Goal: Information Seeking & Learning: Learn about a topic

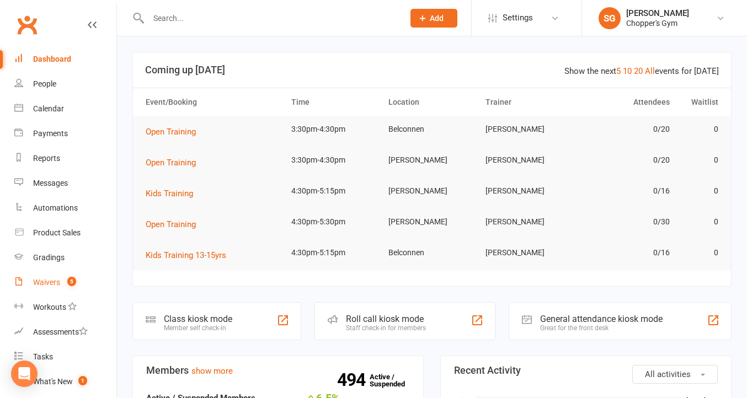
click at [46, 289] on link "Waivers 5" at bounding box center [65, 282] width 102 height 25
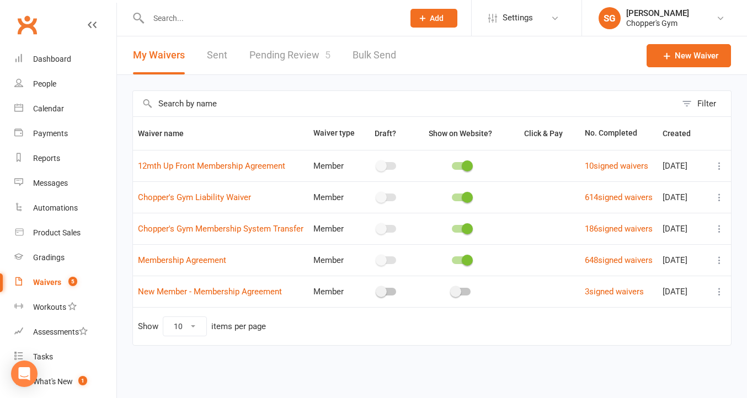
click at [276, 58] on link "Pending Review 5" at bounding box center [289, 55] width 81 height 38
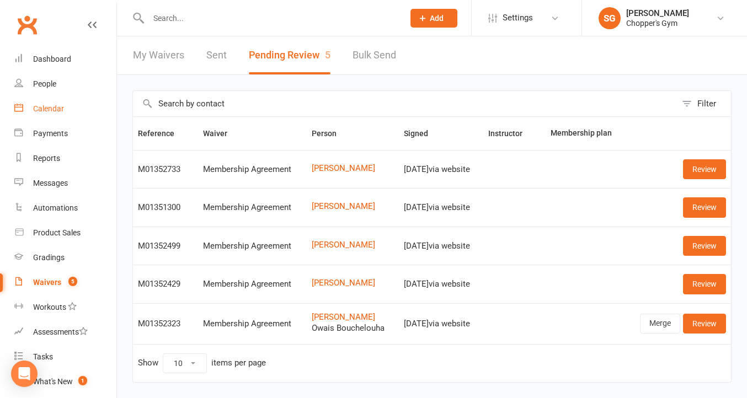
click at [49, 112] on div "Calendar" at bounding box center [48, 108] width 31 height 9
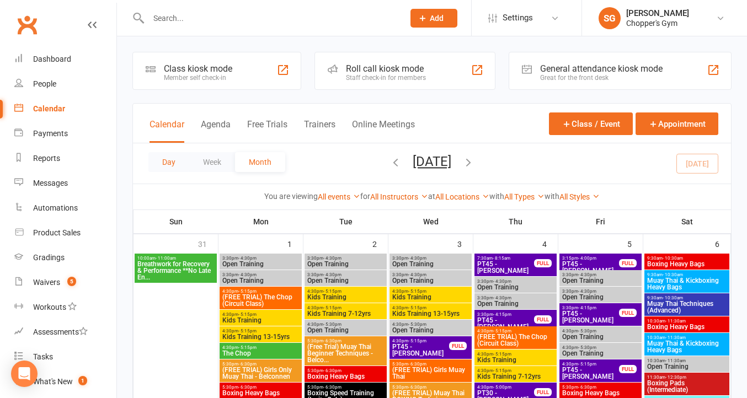
click at [180, 162] on button "Day" at bounding box center [168, 162] width 41 height 20
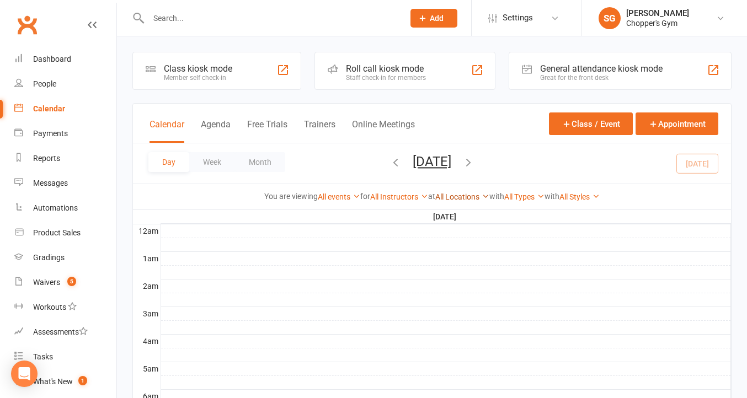
click at [474, 196] on link "All Locations" at bounding box center [462, 196] width 54 height 9
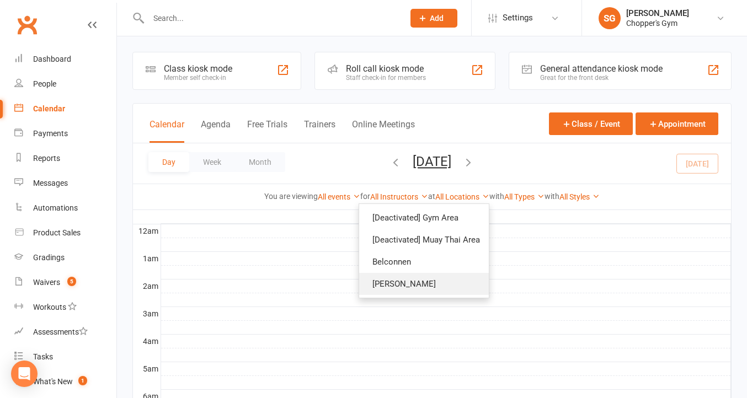
click at [422, 278] on link "[PERSON_NAME]" at bounding box center [424, 284] width 130 height 22
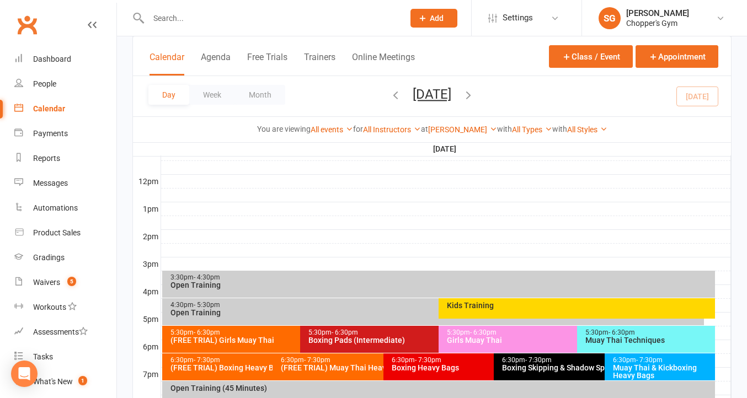
scroll to position [417, 0]
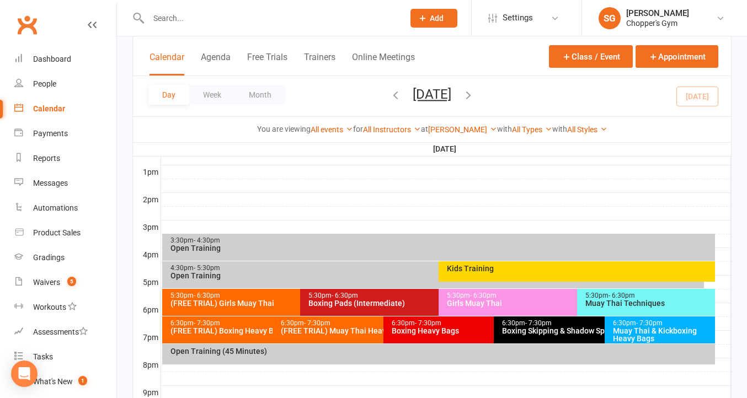
click at [469, 304] on div "Girls Muay Thai" at bounding box center [573, 303] width 255 height 8
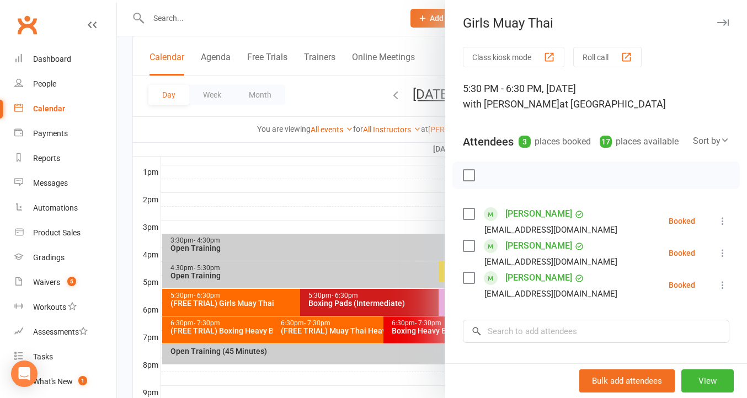
click at [358, 304] on div at bounding box center [432, 199] width 630 height 398
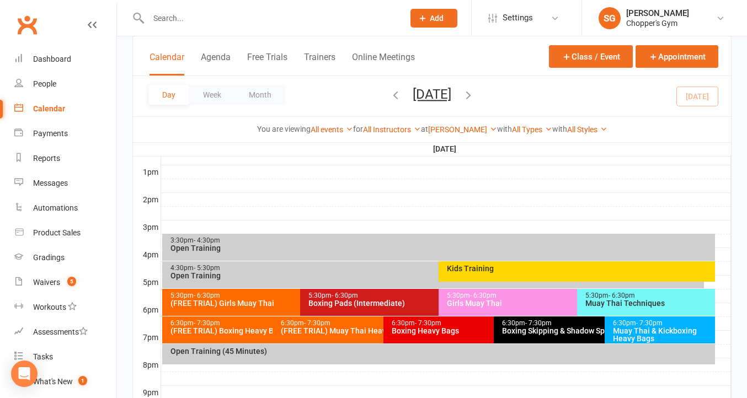
click at [239, 307] on div "(FREE TRIAL) Girls Muay Thai" at bounding box center [297, 303] width 255 height 8
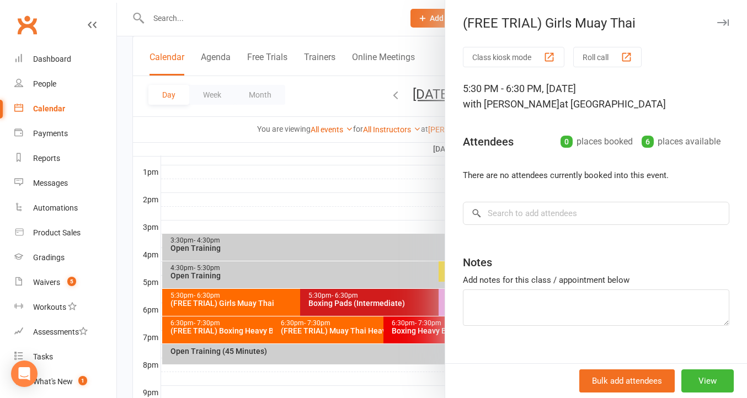
click at [384, 298] on div at bounding box center [432, 199] width 630 height 398
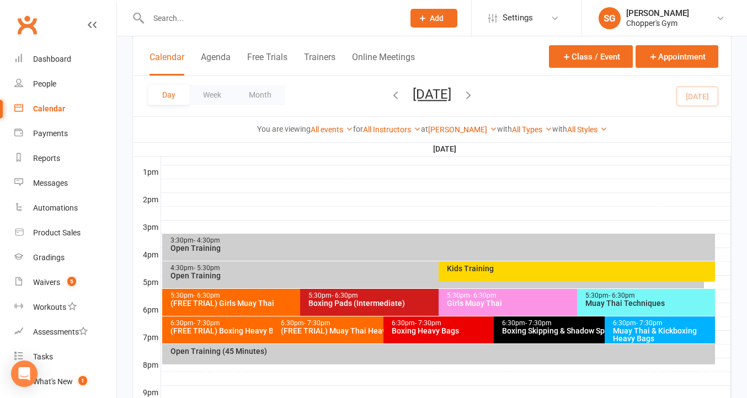
click at [376, 299] on div "Boxing Pads (Intermediate)" at bounding box center [435, 303] width 255 height 8
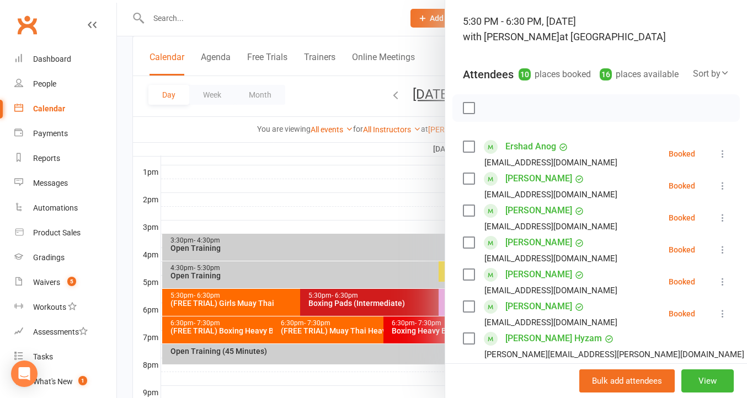
scroll to position [92, 0]
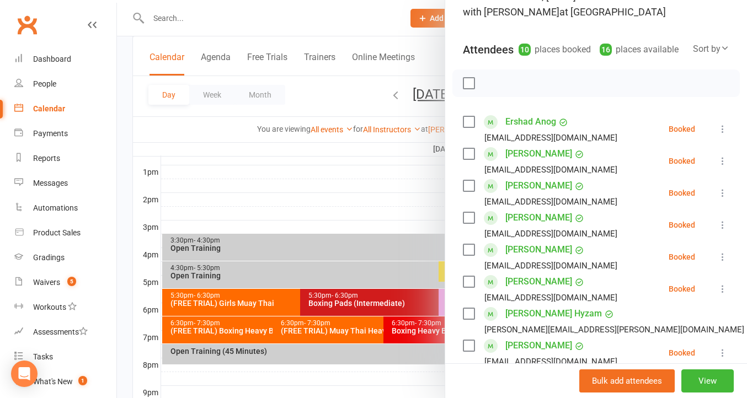
click at [402, 326] on div at bounding box center [432, 199] width 630 height 398
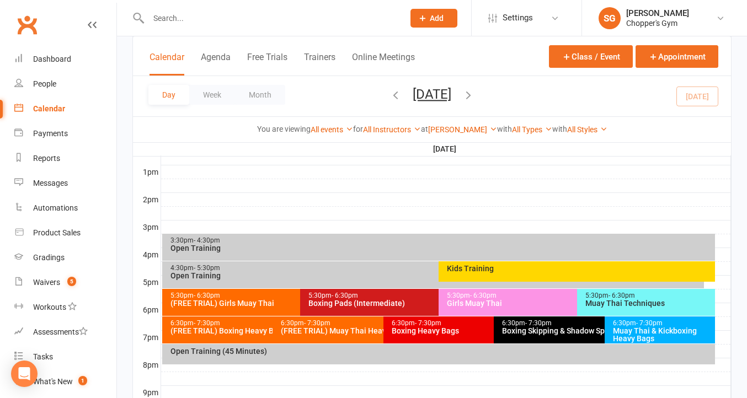
click at [402, 327] on div "Boxing Heavy Bags" at bounding box center [491, 331] width 200 height 8
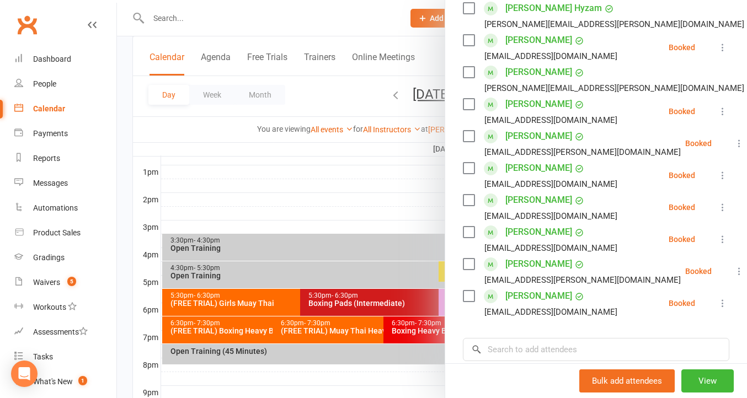
scroll to position [374, 0]
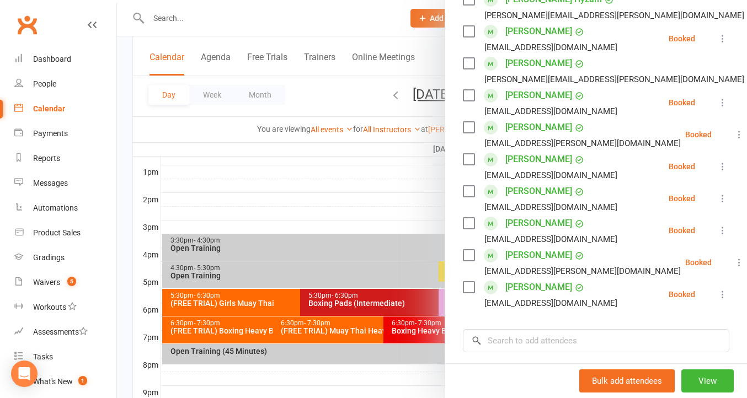
click at [395, 332] on div at bounding box center [432, 199] width 630 height 398
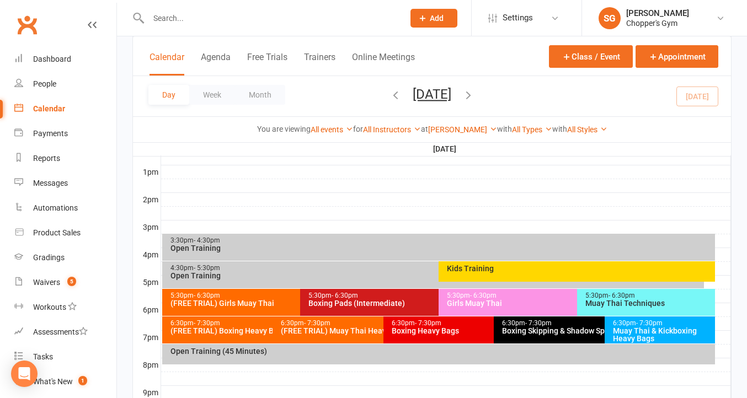
click at [611, 306] on div "Muay Thai Techniques" at bounding box center [648, 303] width 128 height 8
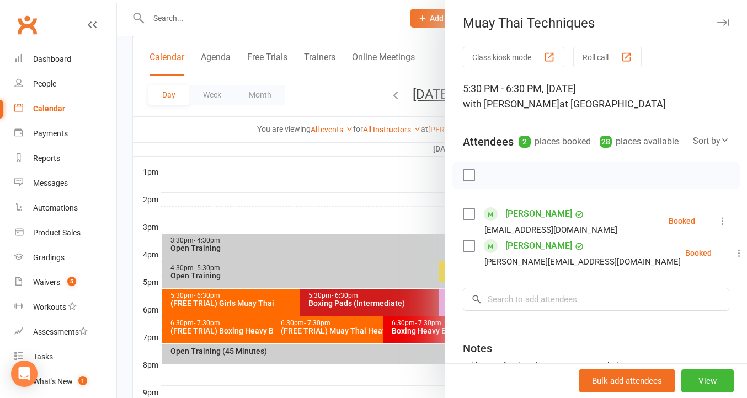
click at [420, 211] on div at bounding box center [432, 199] width 630 height 398
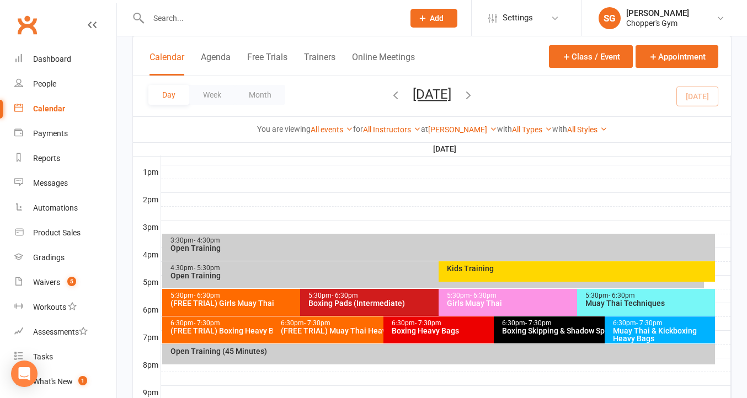
click at [633, 336] on div "Muay Thai & Kickboxing Heavy Bags" at bounding box center [662, 334] width 101 height 15
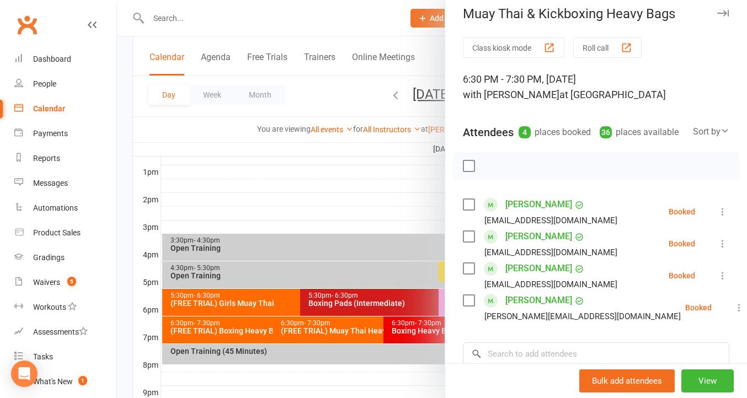
scroll to position [16, 0]
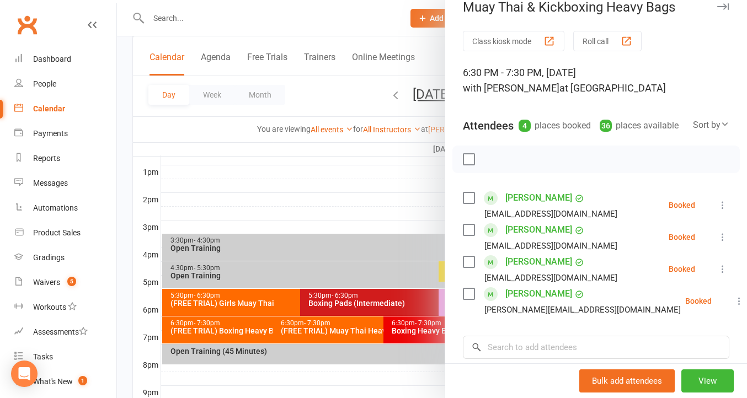
click at [395, 201] on div at bounding box center [432, 199] width 630 height 398
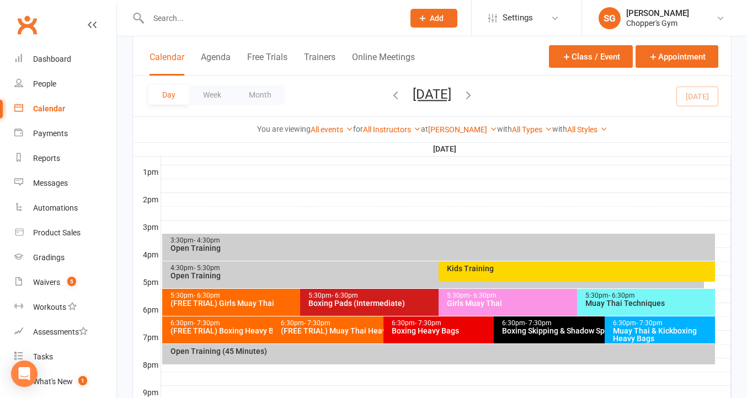
click at [429, 355] on div "Open Training (45 Minutes)" at bounding box center [438, 354] width 553 height 20
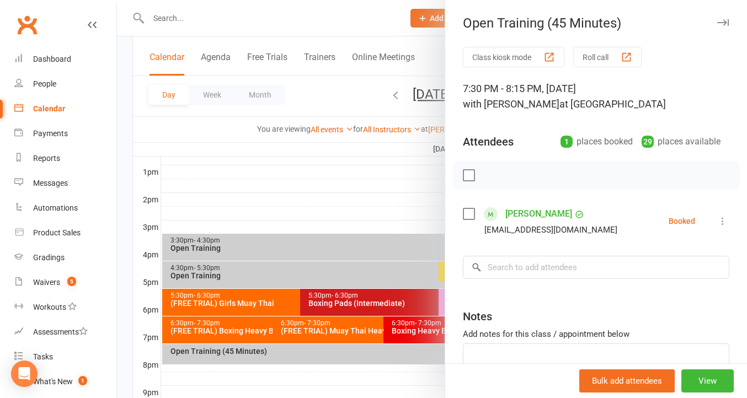
click at [393, 189] on div at bounding box center [432, 199] width 630 height 398
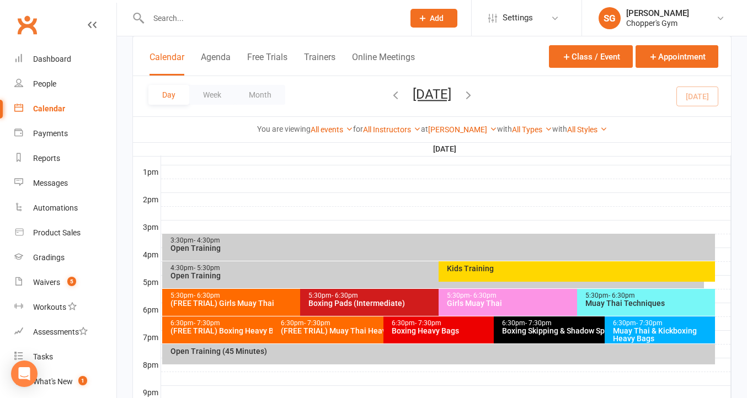
click at [460, 296] on div "5:30pm - 6:30pm" at bounding box center [573, 295] width 255 height 7
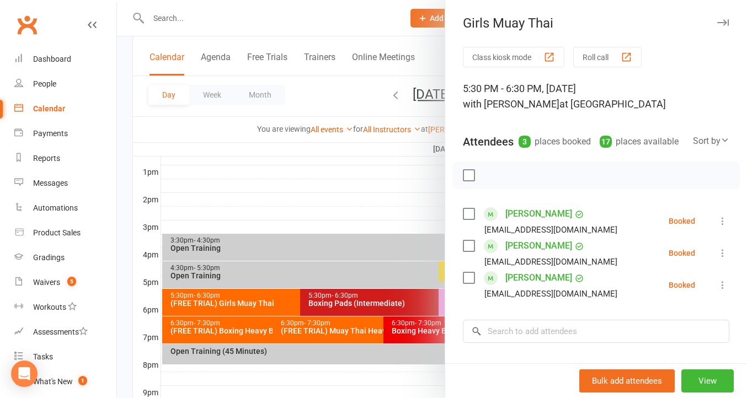
scroll to position [6, 0]
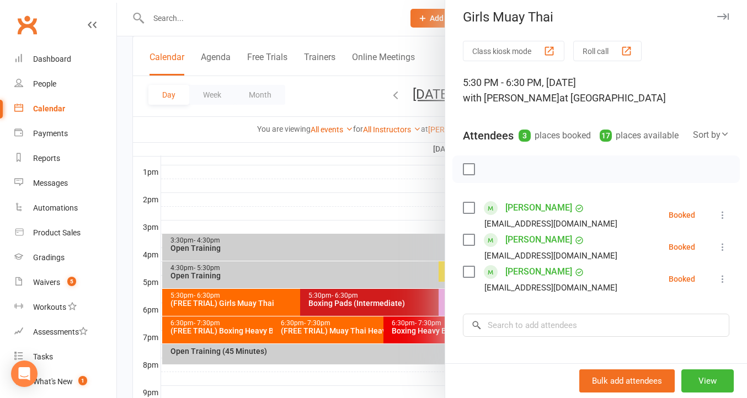
click at [375, 303] on div at bounding box center [432, 199] width 630 height 398
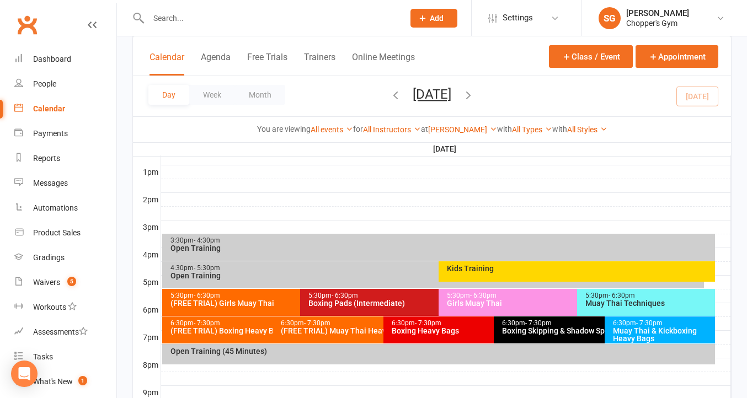
click at [369, 304] on div "Boxing Pads (Intermediate)" at bounding box center [435, 303] width 255 height 8
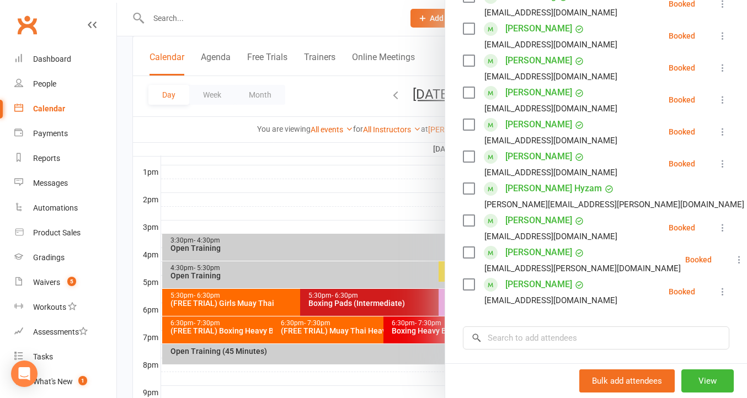
scroll to position [224, 0]
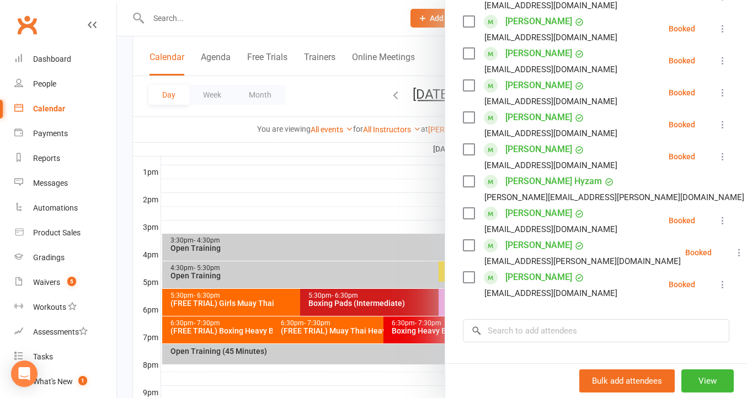
click at [266, 301] on div at bounding box center [432, 199] width 630 height 398
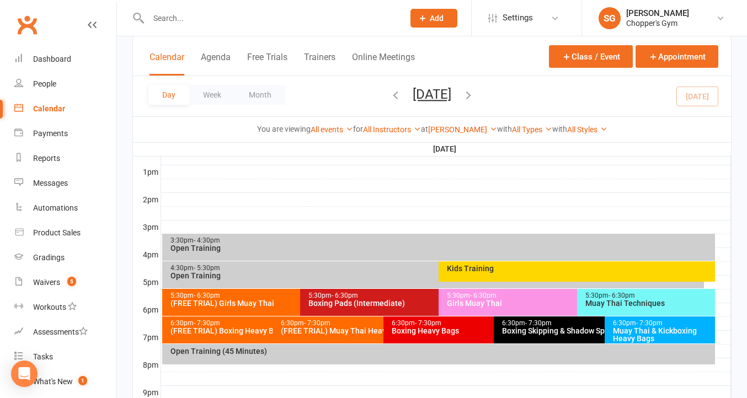
click at [266, 301] on div "(FREE TRIAL) Girls Muay Thai" at bounding box center [297, 303] width 255 height 8
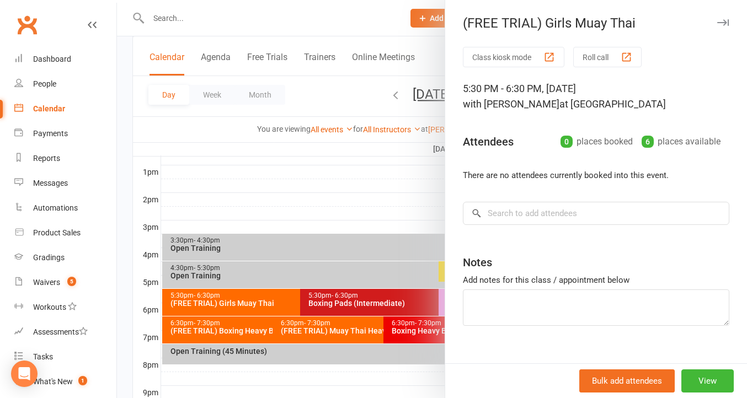
click at [300, 205] on div at bounding box center [432, 199] width 630 height 398
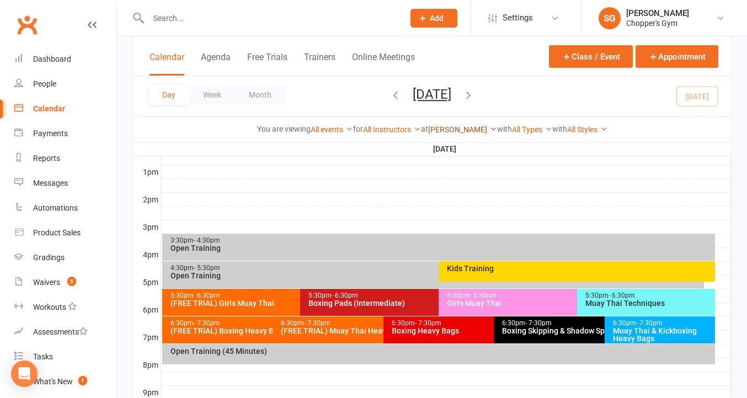
click at [461, 132] on link "[PERSON_NAME]" at bounding box center [462, 129] width 69 height 9
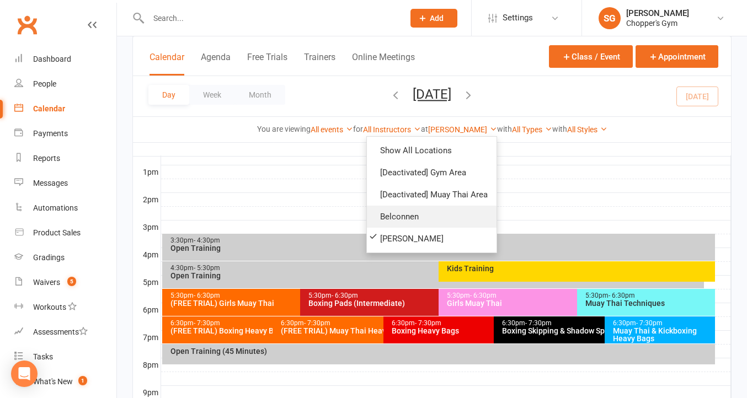
click at [407, 222] on link "Belconnen" at bounding box center [432, 217] width 130 height 22
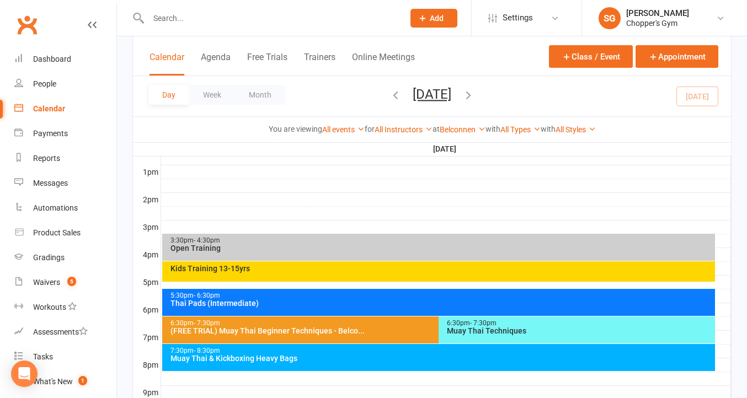
click at [360, 299] on div "Thai Pads (Intermediate)" at bounding box center [441, 303] width 543 height 8
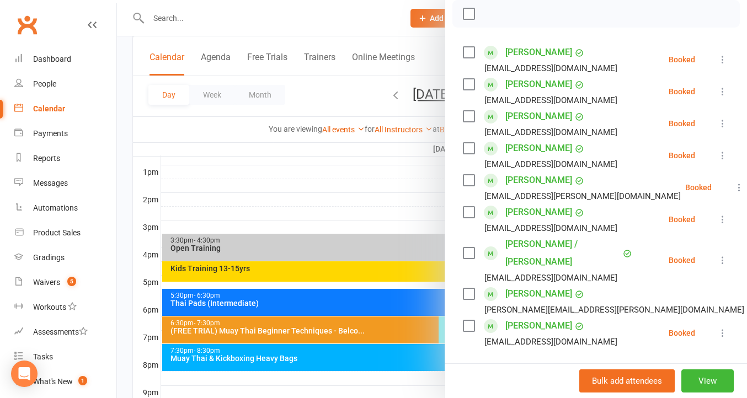
scroll to position [162, 0]
click at [384, 326] on div at bounding box center [432, 199] width 630 height 398
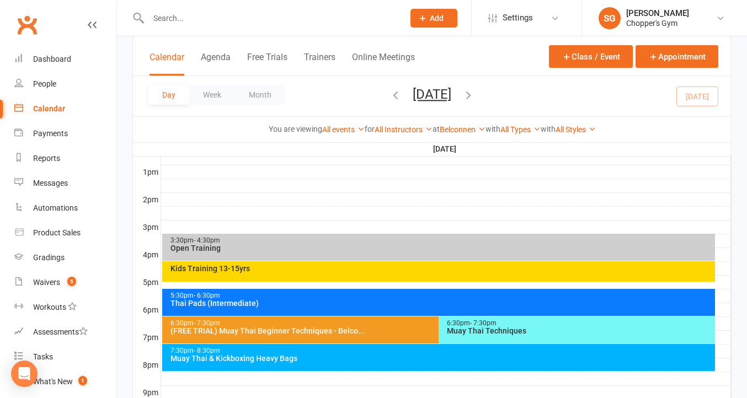
click at [469, 327] on div "Muay Thai Techniques" at bounding box center [579, 331] width 266 height 8
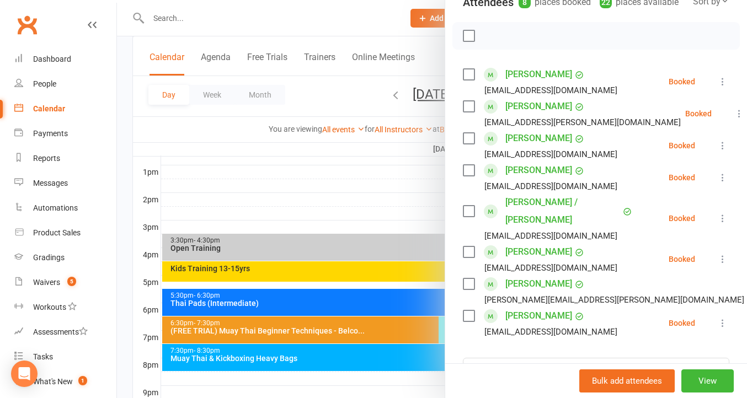
scroll to position [136, 0]
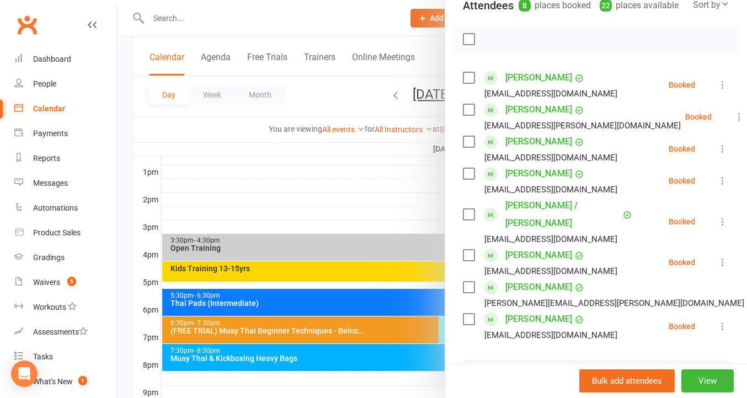
click at [401, 358] on div at bounding box center [432, 199] width 630 height 398
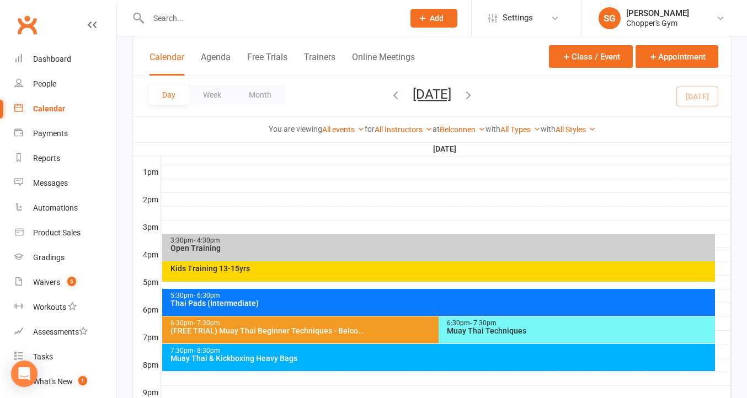
click at [401, 358] on div "Muay Thai & Kickboxing Heavy Bags" at bounding box center [441, 359] width 543 height 8
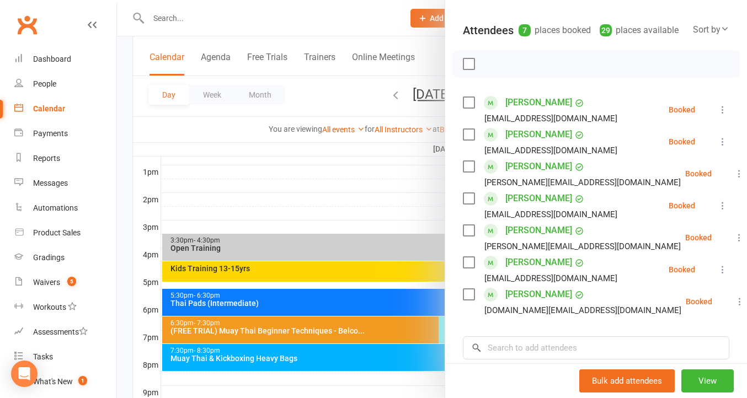
scroll to position [113, 0]
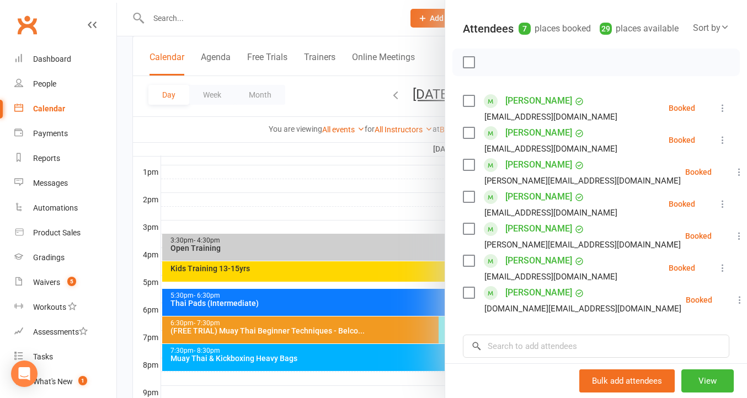
click at [391, 211] on div at bounding box center [432, 199] width 630 height 398
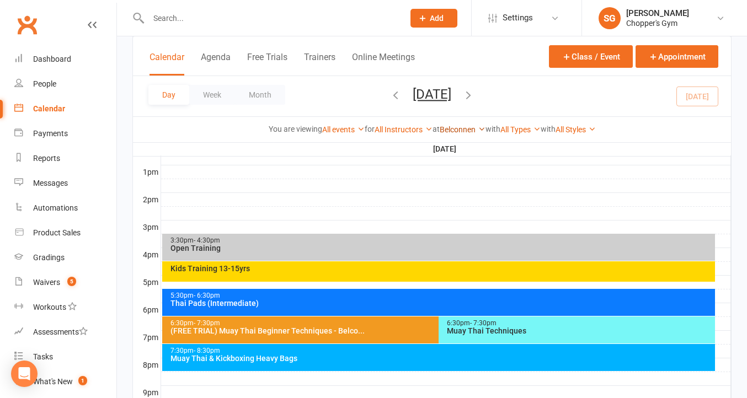
click at [473, 127] on link "Belconnen" at bounding box center [462, 129] width 46 height 9
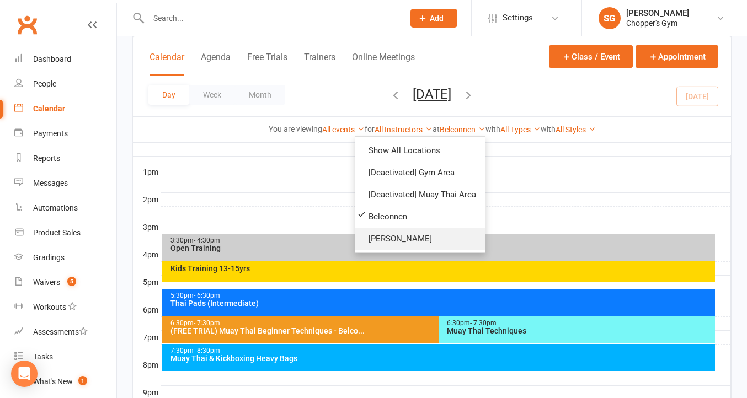
click at [398, 231] on link "[PERSON_NAME]" at bounding box center [420, 239] width 130 height 22
